Goal: Ask a question

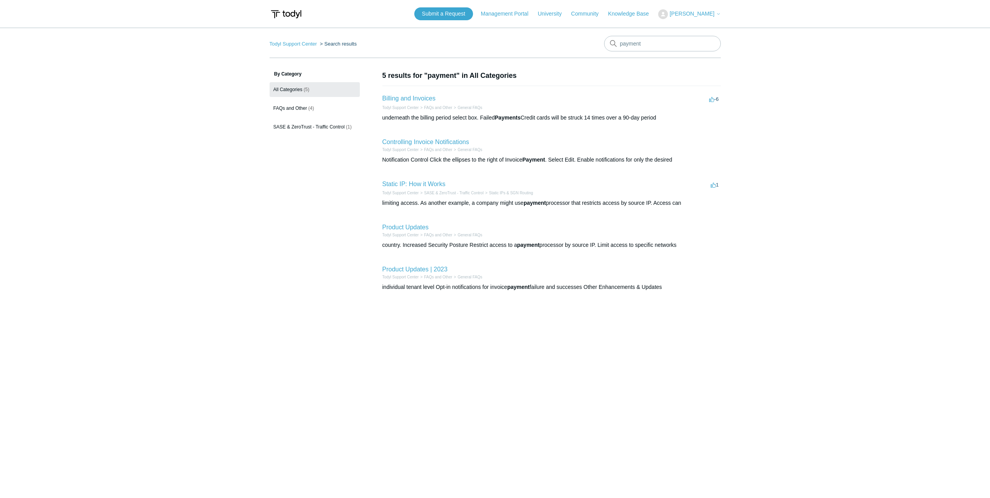
click at [423, 88] on li "Billing and Invoices -6 votes -6 Todyl Support Center FAQs and Other General FA…" at bounding box center [552, 108] width 339 height 44
click at [413, 97] on link "Billing and Invoices" at bounding box center [409, 98] width 53 height 7
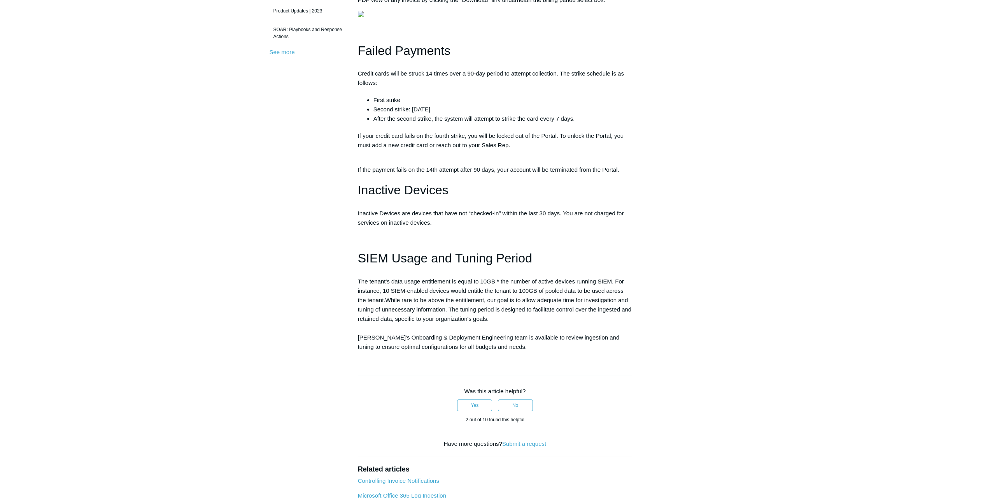
scroll to position [389, 0]
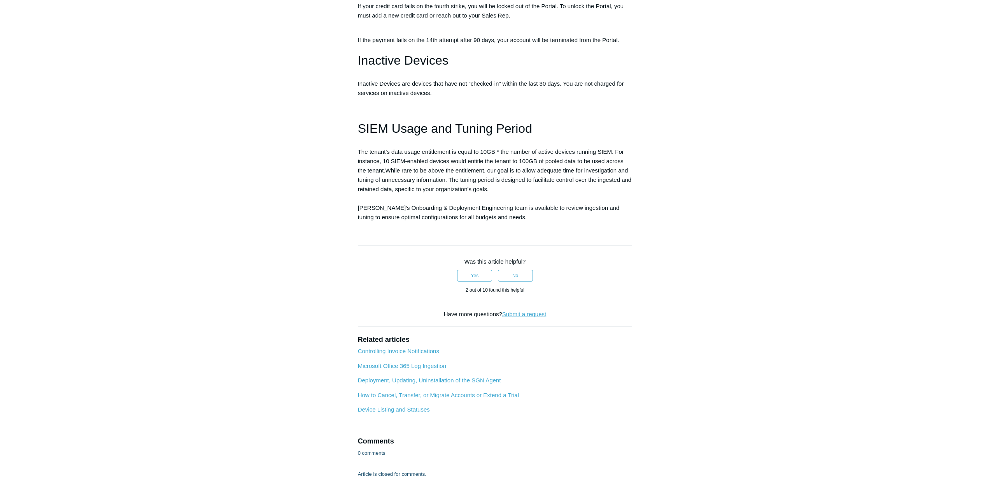
click at [532, 317] on link "Submit a request" at bounding box center [524, 314] width 44 height 7
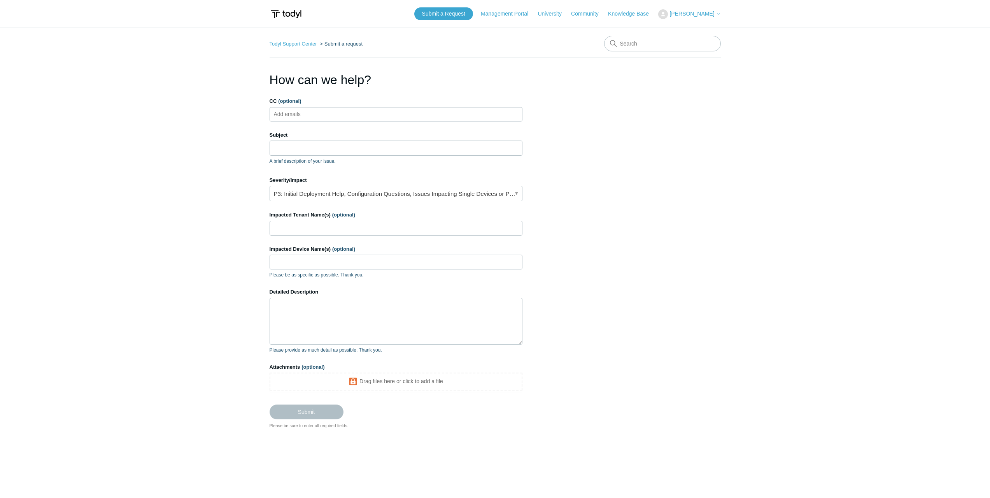
click at [804, 323] on main "Todyl Support Center Submit a request How can we help? CC (optional) Add emails…" at bounding box center [495, 252] width 990 height 448
click at [316, 116] on input "CC (optional)" at bounding box center [294, 114] width 46 height 12
click at [324, 151] on input "Subject" at bounding box center [396, 147] width 253 height 15
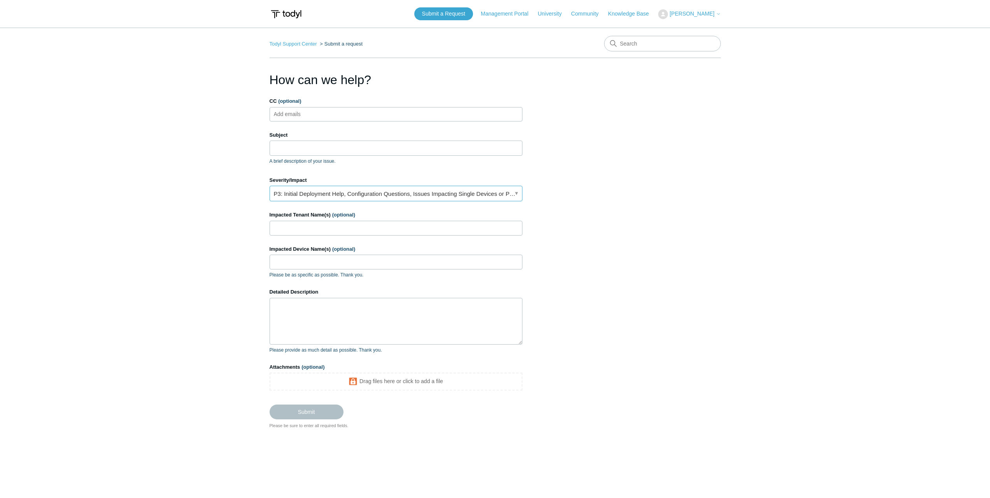
click at [463, 198] on link "P3: Initial Deployment Help, Configuration Questions, Issues Impacting Single D…" at bounding box center [396, 194] width 253 height 16
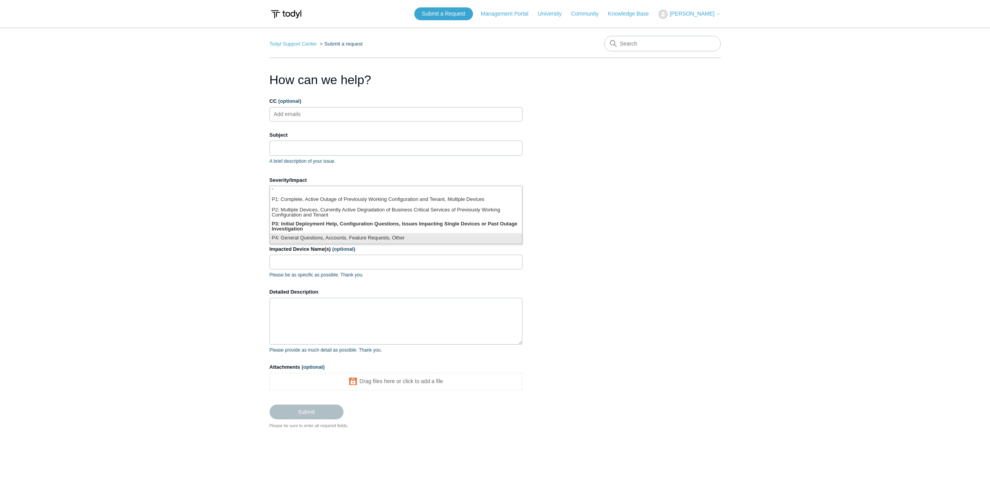
scroll to position [32, 0]
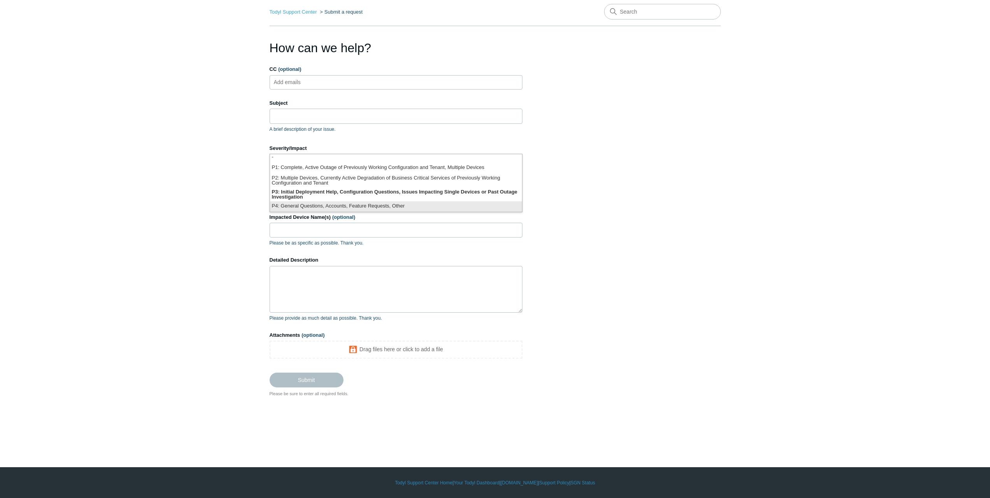
click at [432, 209] on li "P4: General Questions, Accounts, Feature Requests, Other" at bounding box center [396, 206] width 252 height 11
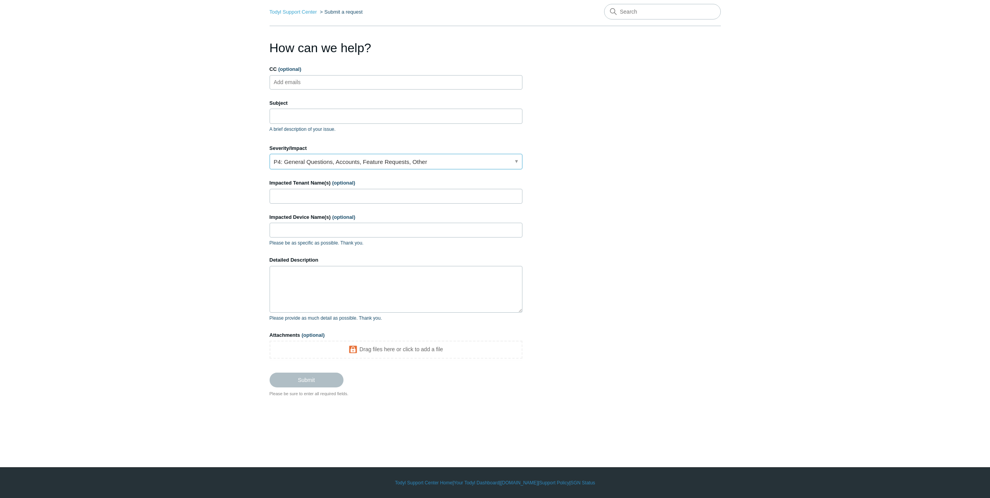
click at [437, 162] on link "P4: General Questions, Accounts, Feature Requests, Other" at bounding box center [396, 162] width 253 height 16
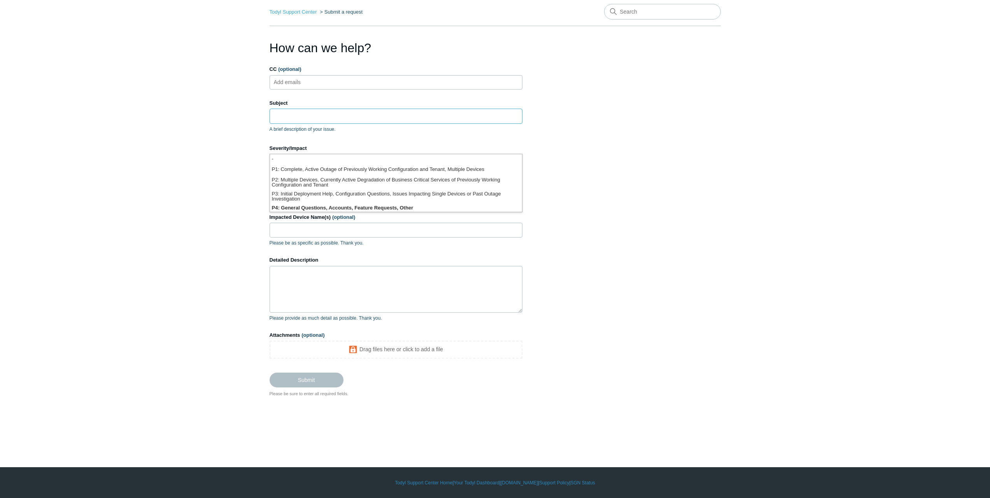
click at [356, 114] on input "Subject" at bounding box center [396, 116] width 253 height 15
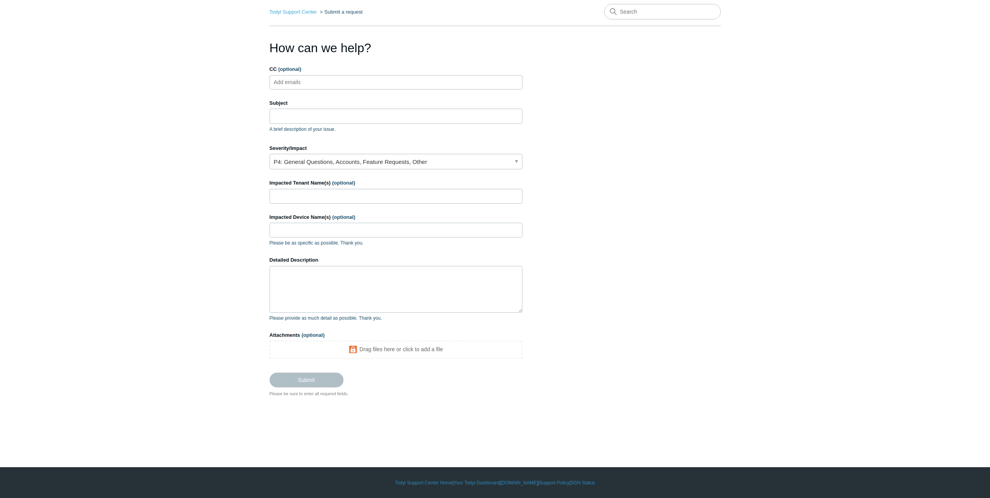
click at [632, 324] on section "How can we help? CC (optional) Add emails Subject A brief description of your i…" at bounding box center [495, 218] width 451 height 358
